Goal: Information Seeking & Learning: Learn about a topic

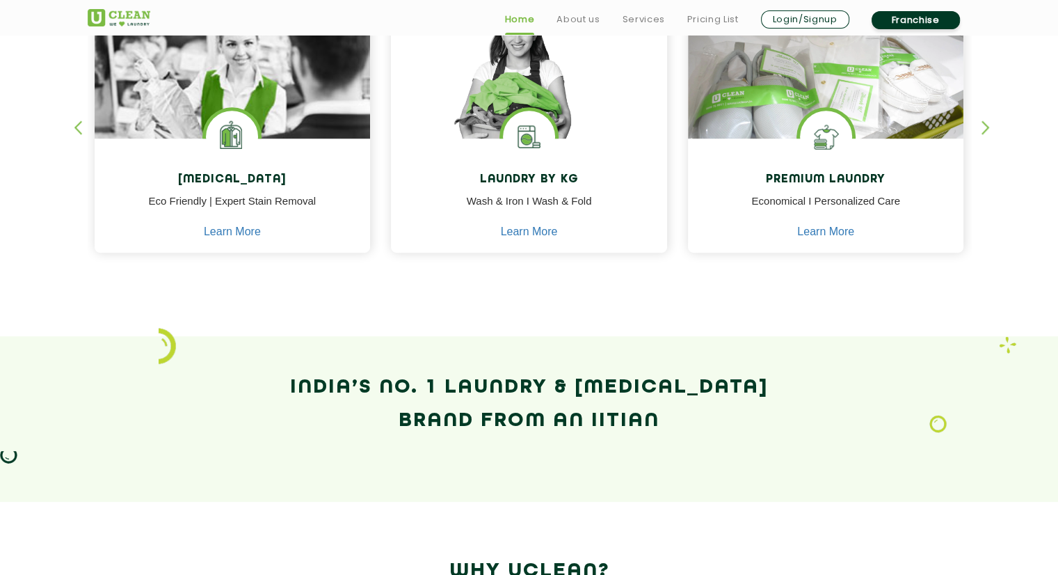
scroll to position [665, 0]
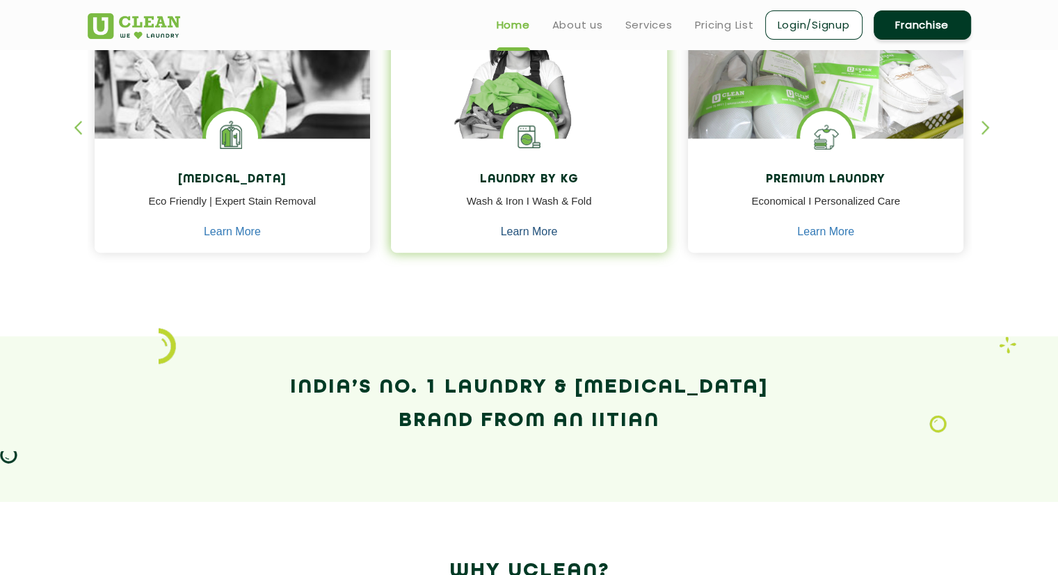
click at [531, 232] on link "Learn More" at bounding box center [529, 231] width 57 height 13
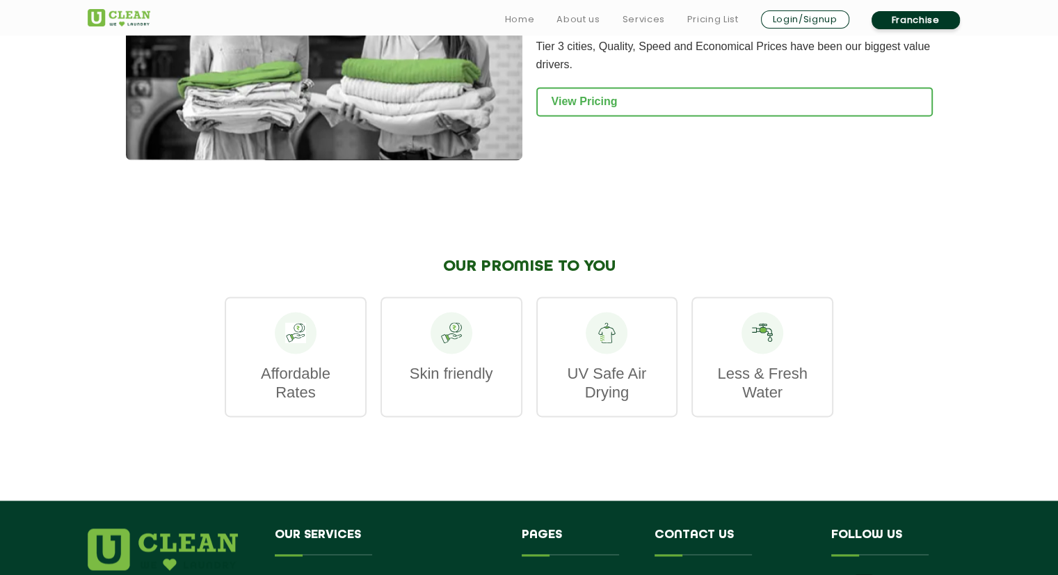
scroll to position [1948, 0]
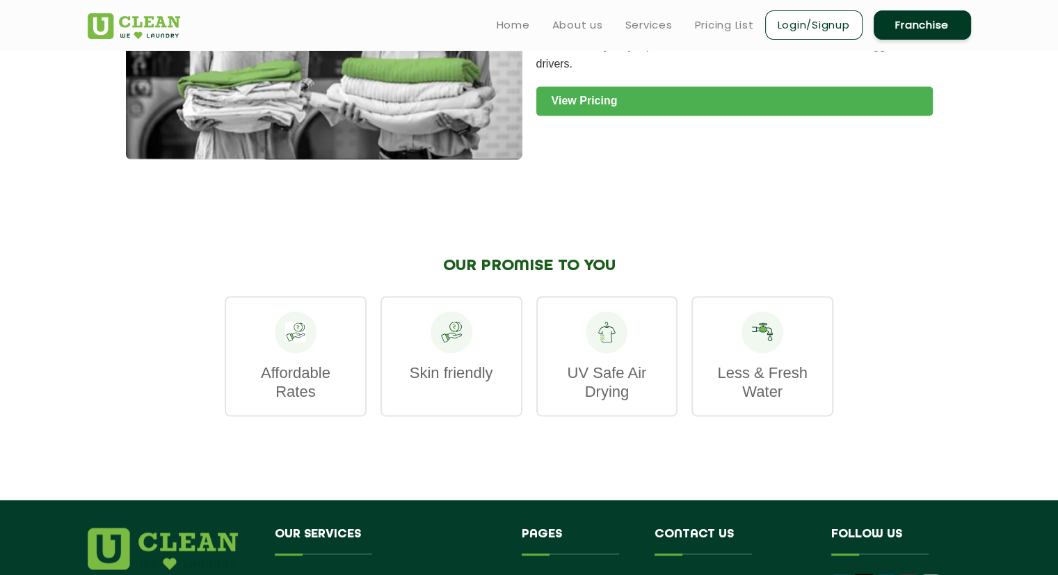
click at [620, 115] on link "View Pricing" at bounding box center [734, 100] width 397 height 29
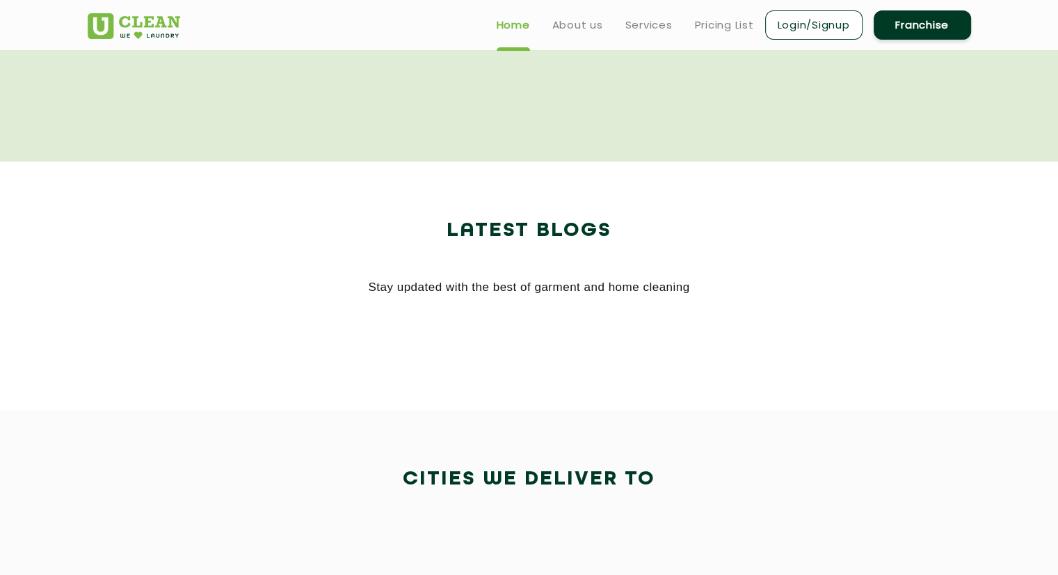
scroll to position [665, 0]
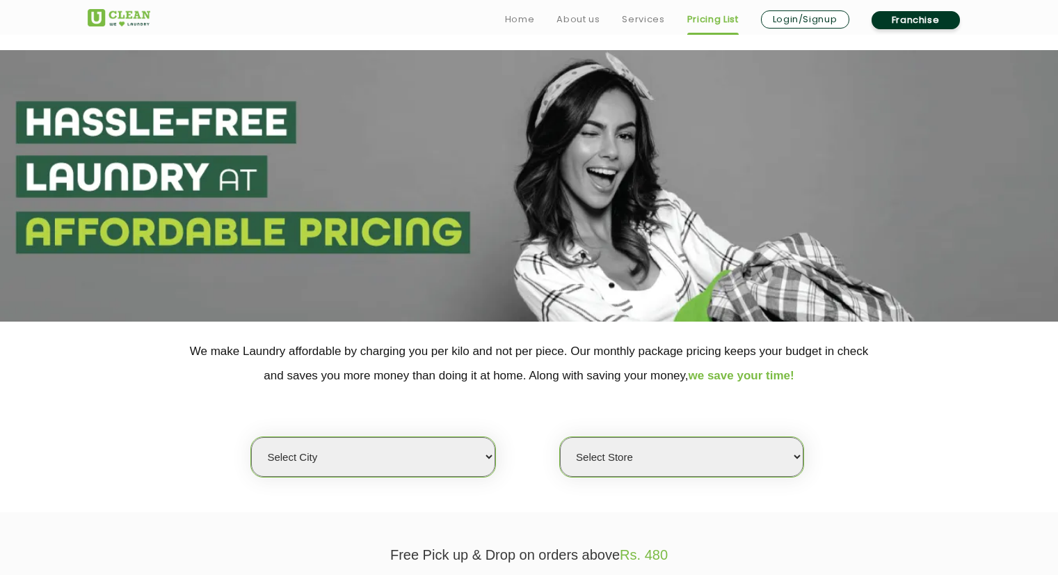
scroll to position [211, 0]
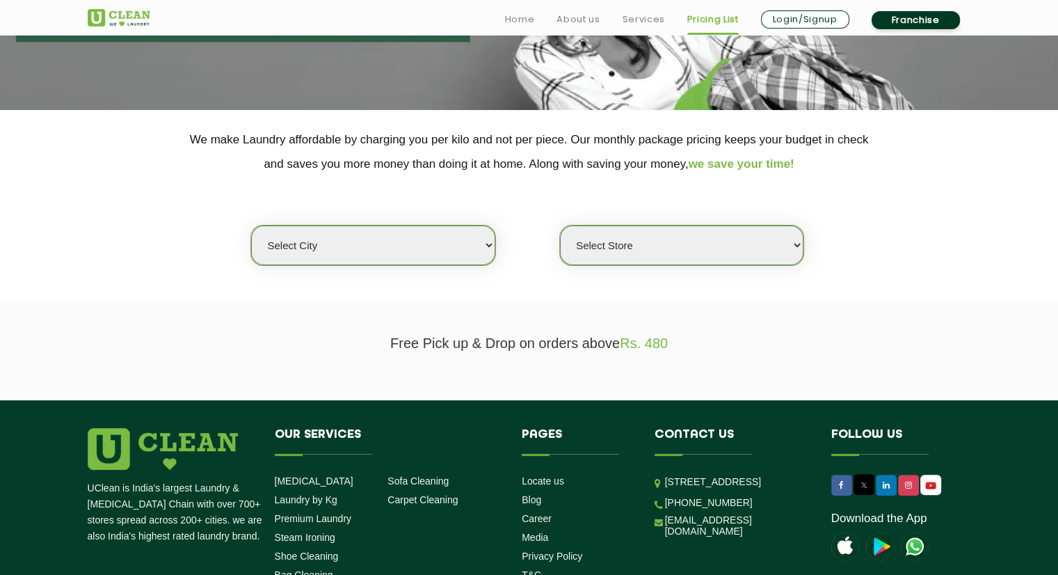
click at [396, 232] on select "Select city [GEOGRAPHIC_DATA] [GEOGRAPHIC_DATA] [GEOGRAPHIC_DATA] [GEOGRAPHIC_D…" at bounding box center [372, 245] width 243 height 40
select select "25"
click at [251, 225] on select "Select city [GEOGRAPHIC_DATA] [GEOGRAPHIC_DATA] [GEOGRAPHIC_DATA] [GEOGRAPHIC_D…" at bounding box center [372, 245] width 243 height 40
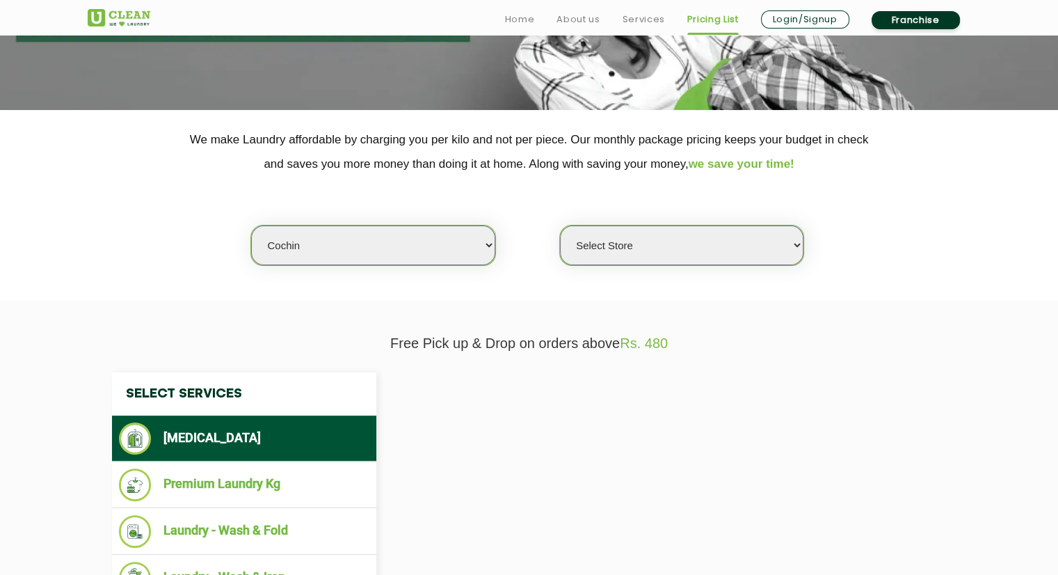
select select "0"
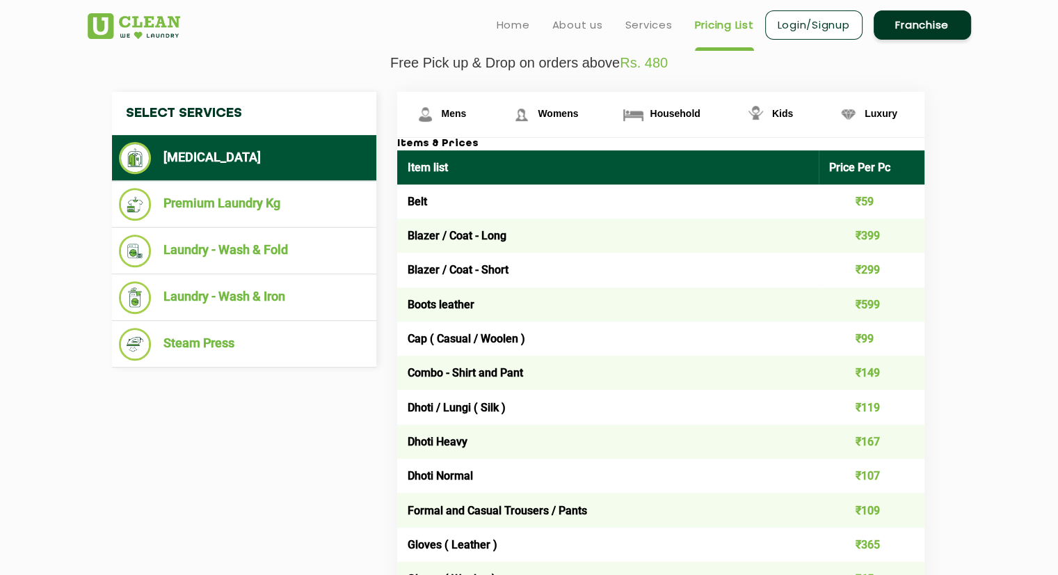
scroll to position [491, 0]
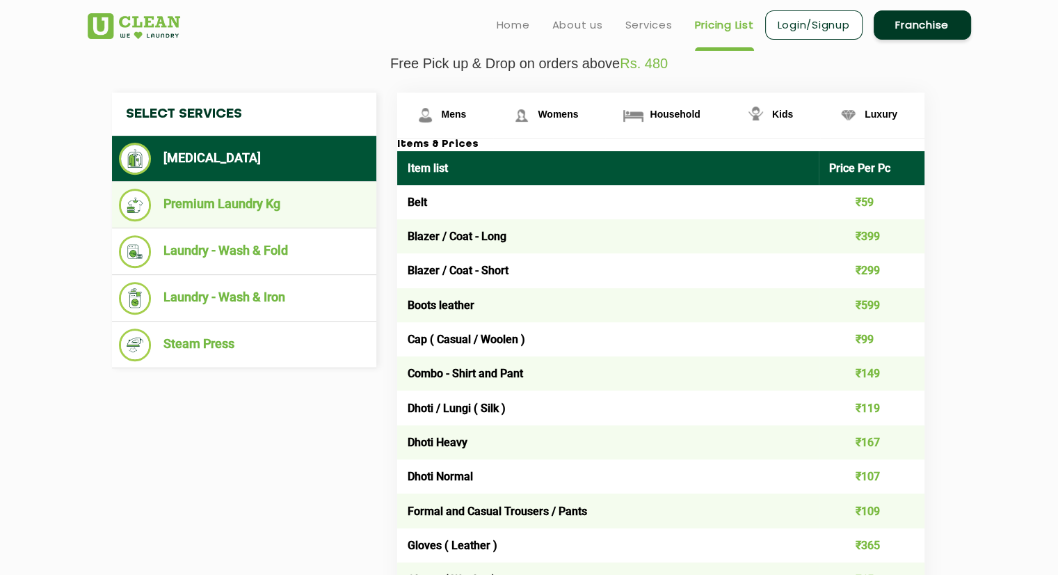
click at [326, 213] on li "Premium Laundry Kg" at bounding box center [244, 205] width 250 height 33
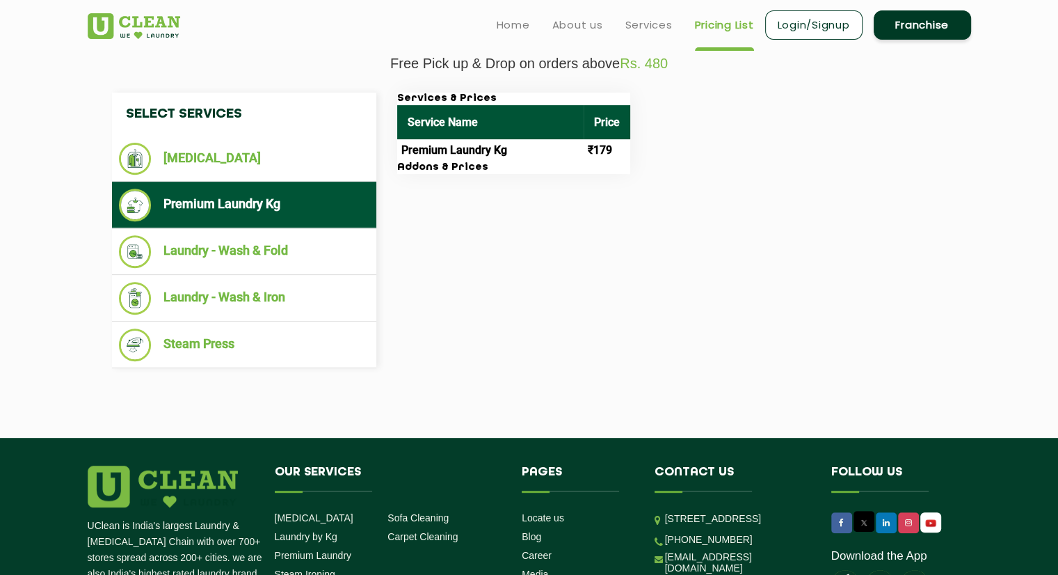
click at [448, 154] on td "Premium Laundry Kg" at bounding box center [490, 150] width 186 height 22
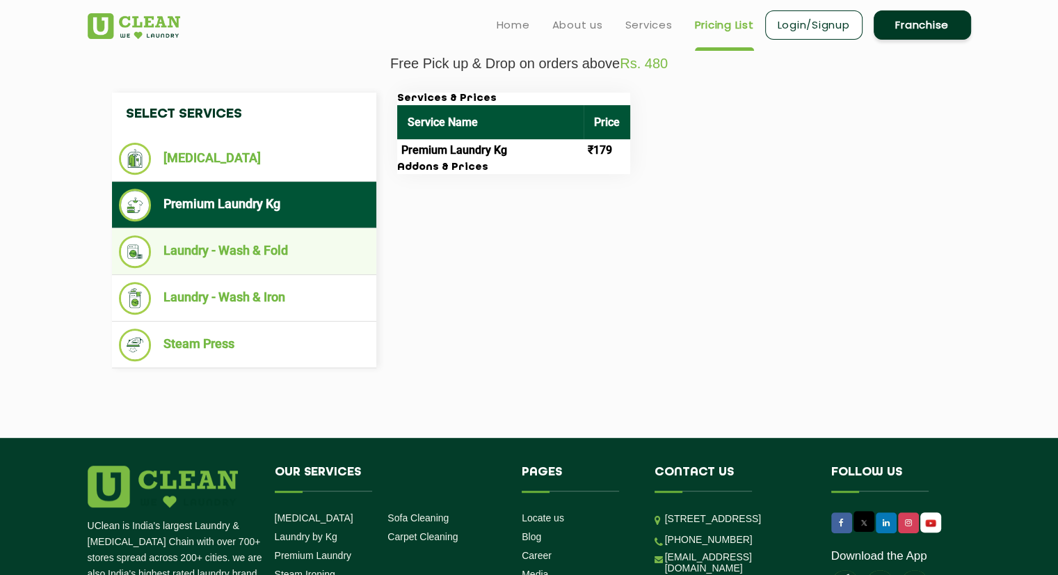
click at [284, 250] on li "Laundry - Wash & Fold" at bounding box center [244, 251] width 250 height 33
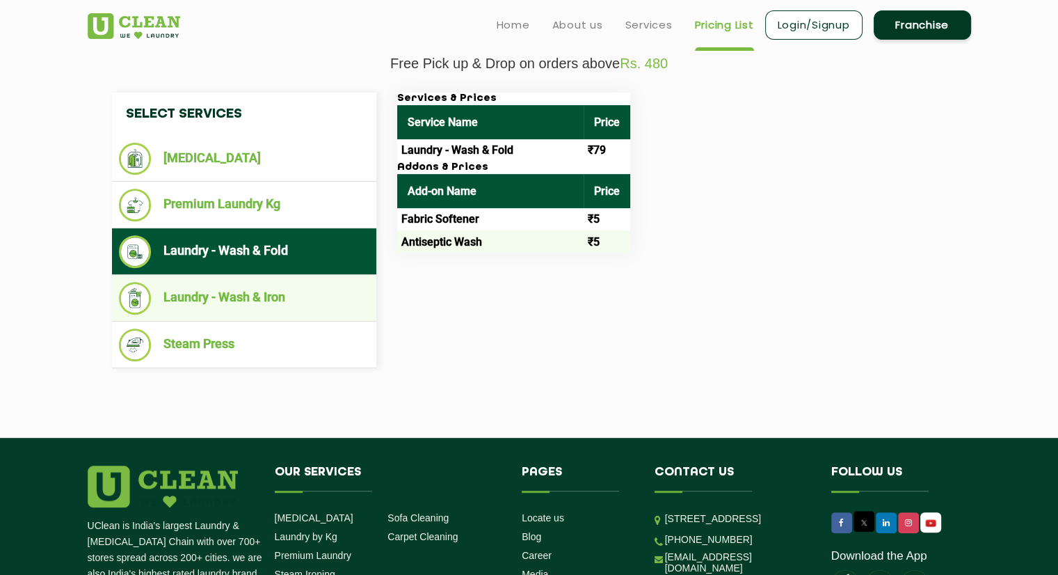
click at [273, 301] on li "Laundry - Wash & Iron" at bounding box center [244, 298] width 250 height 33
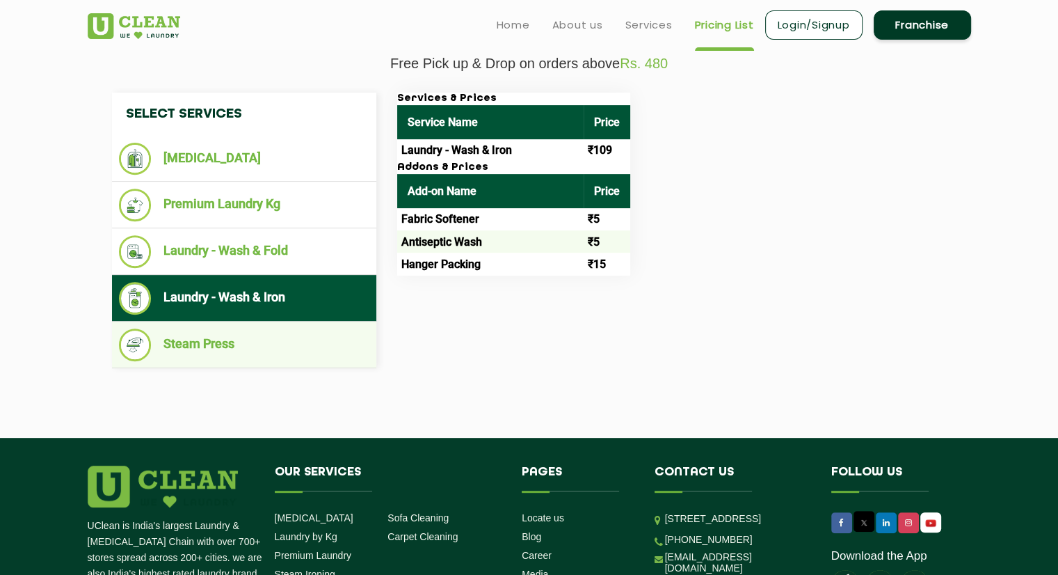
click at [255, 339] on li "Steam Press" at bounding box center [244, 344] width 250 height 33
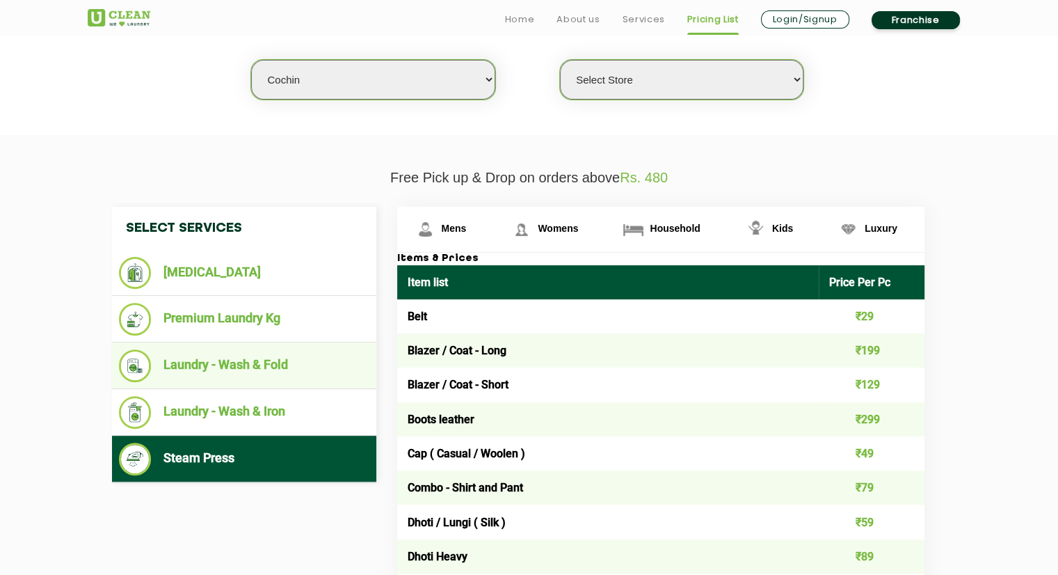
scroll to position [385, 0]
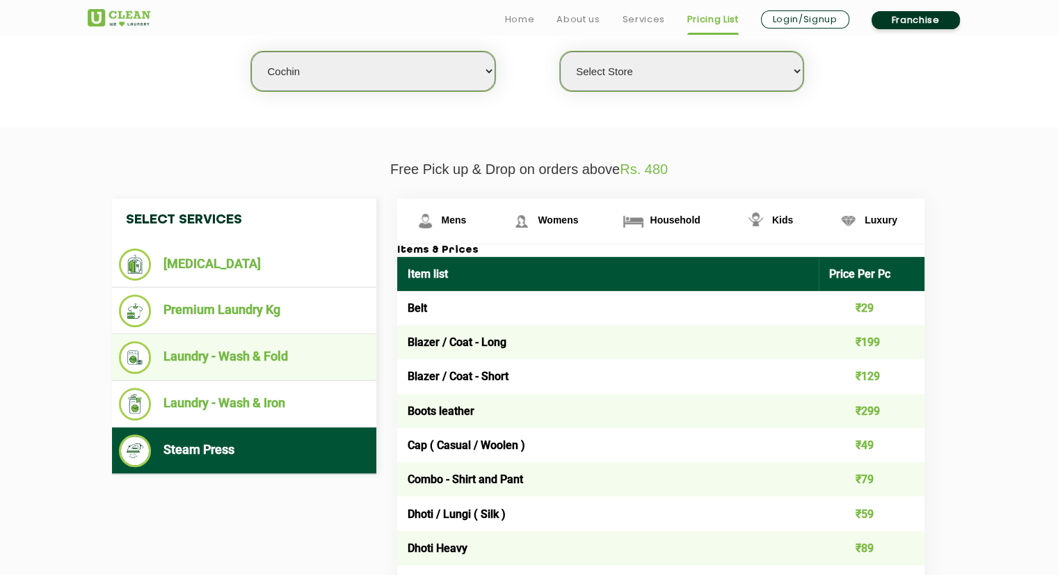
click at [259, 355] on li "Laundry - Wash & Fold" at bounding box center [244, 357] width 250 height 33
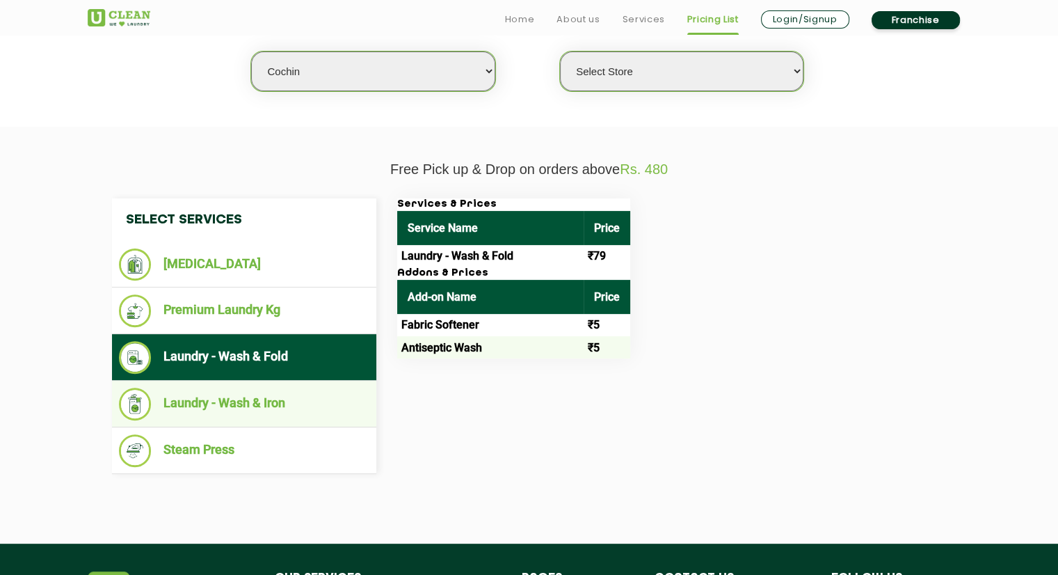
click at [254, 387] on li "Laundry - Wash & Iron" at bounding box center [244, 403] width 250 height 33
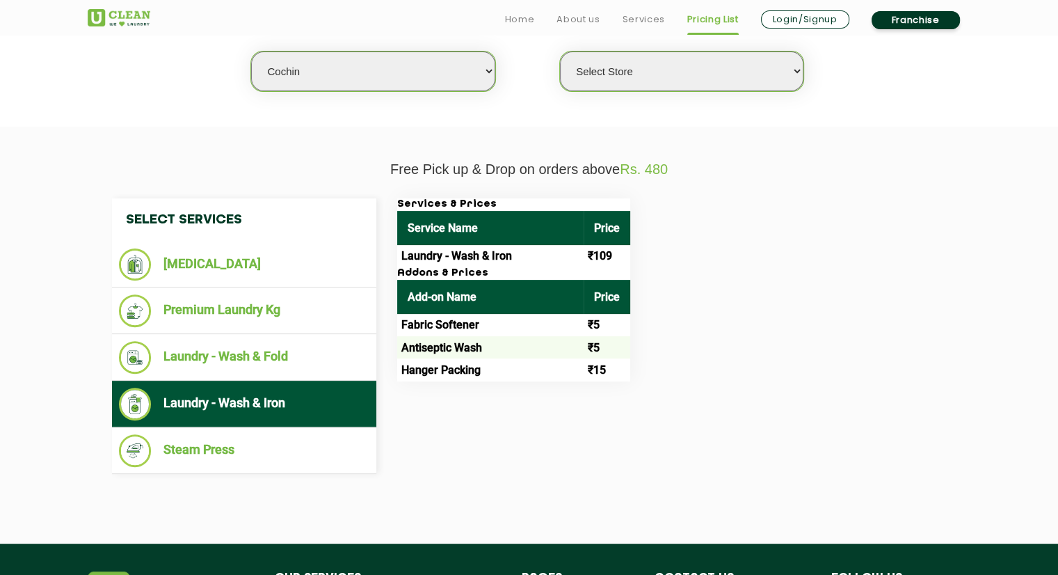
click at [140, 20] on img at bounding box center [119, 17] width 63 height 17
